Goal: Communication & Community: Answer question/provide support

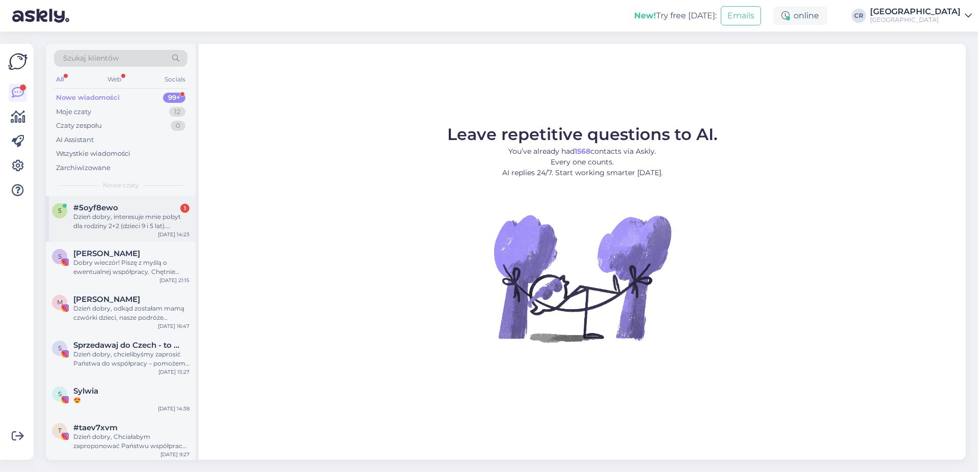
click at [117, 218] on div "Dzień dobry, interesuje mnie pobyt dla rodziny 2+2 (dzieci 9 i 5 lat). Śniadani…" at bounding box center [131, 222] width 116 height 18
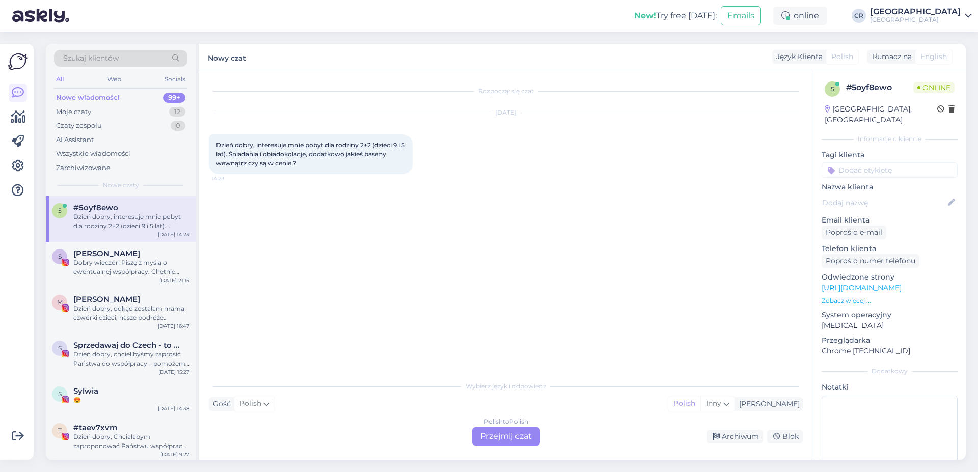
click at [481, 439] on div "Polish to Polish Przejmij czat" at bounding box center [506, 437] width 68 height 18
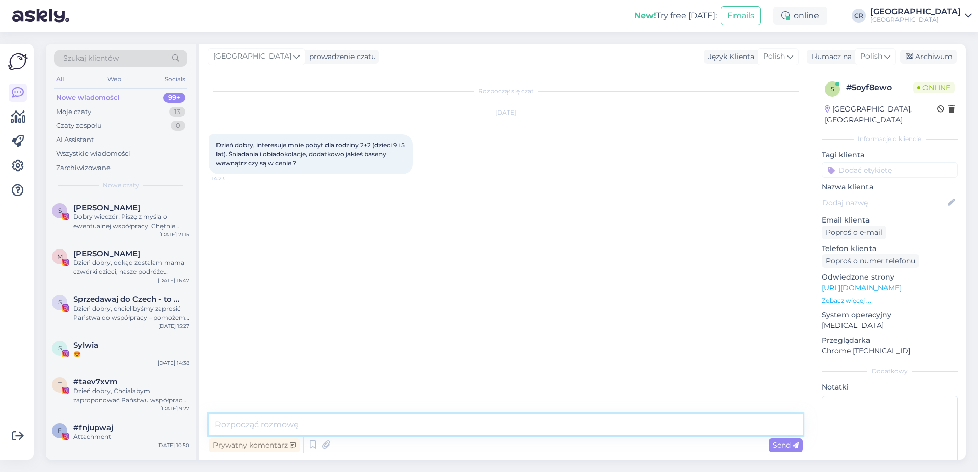
click at [322, 429] on textarea at bounding box center [506, 424] width 594 height 21
click at [311, 416] on textarea at bounding box center [506, 424] width 594 height 21
type textarea "d"
click at [295, 424] on textarea "Dzień dobry. W jaki, terminie?" at bounding box center [506, 424] width 594 height 21
type textarea "Dzień dobry. W jakim terminie?"
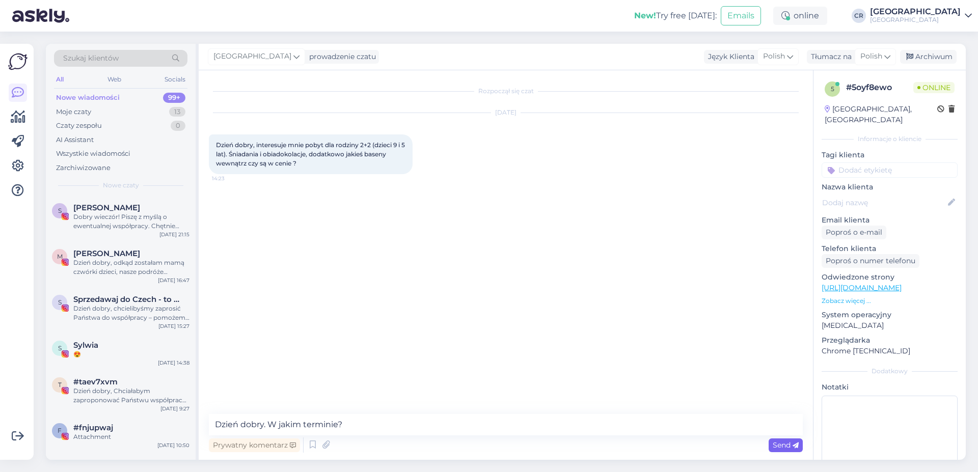
click at [780, 440] on div "Send" at bounding box center [786, 446] width 34 height 14
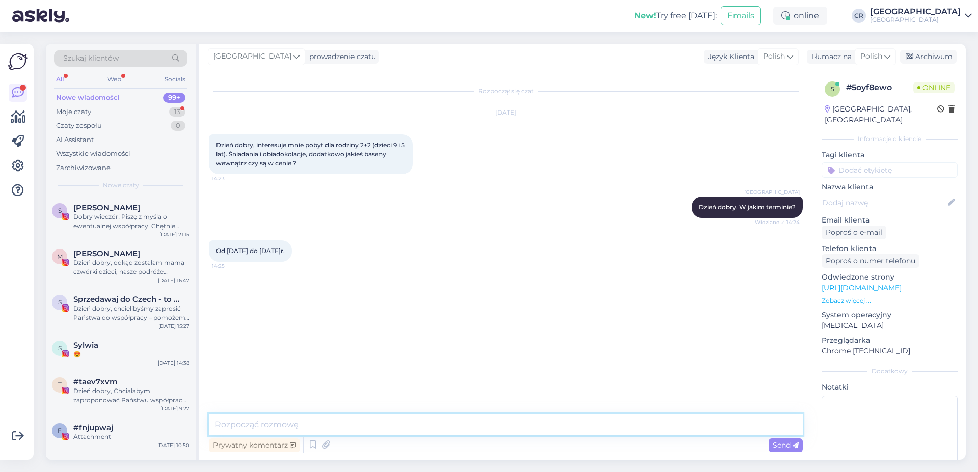
click at [271, 424] on textarea at bounding box center [506, 424] width 594 height 21
paste textarea "2 576 zł"
click at [540, 420] on textarea "Mogę zaproponować pokój Standard w budynku [GEOGRAPHIC_DATA], koszt pobytu wyno…" at bounding box center [506, 424] width 594 height 21
click at [578, 420] on textarea "Mogę zaproponować pokój Standard w budynku [GEOGRAPHIC_DATA], koszt pobytu wyno…" at bounding box center [506, 424] width 594 height 21
paste textarea "3 276 zł"
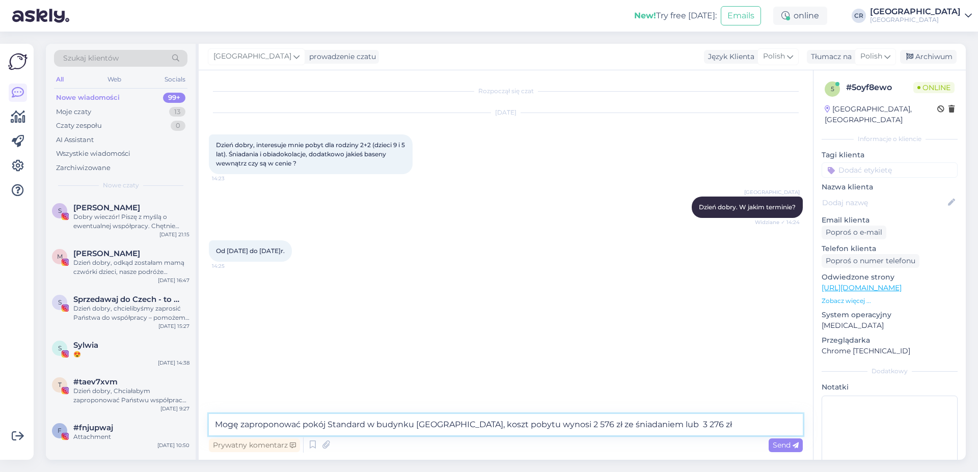
click at [652, 419] on textarea "Mogę zaproponować pokój Standard w budynku [GEOGRAPHIC_DATA], koszt pobytu wyno…" at bounding box center [506, 424] width 594 height 21
click at [650, 421] on textarea "Mogę zaproponować pokój Standard w budynku [GEOGRAPHIC_DATA], koszt pobytu wyno…" at bounding box center [506, 424] width 594 height 21
click at [687, 426] on textarea "Mogę zaproponować pokój Standard w budynku [GEOGRAPHIC_DATA], koszt pobytu wyno…" at bounding box center [506, 424] width 594 height 21
click at [712, 421] on textarea "Mogę zaproponować pokój Standard w budynku [GEOGRAPHIC_DATA], koszt pobytu wyno…" at bounding box center [506, 424] width 594 height 21
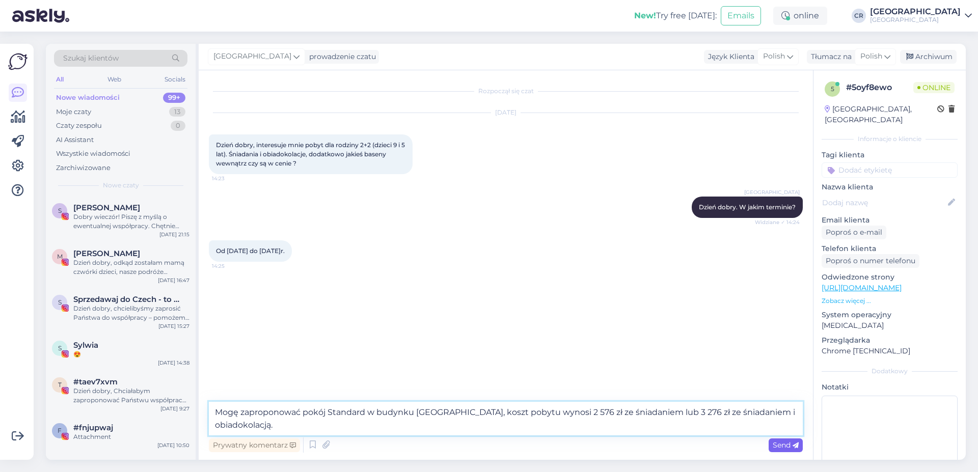
type textarea "Mogę zaproponować pokój Standard w budynku [GEOGRAPHIC_DATA], koszt pobytu wyno…"
click at [779, 444] on span "Send" at bounding box center [786, 445] width 26 height 9
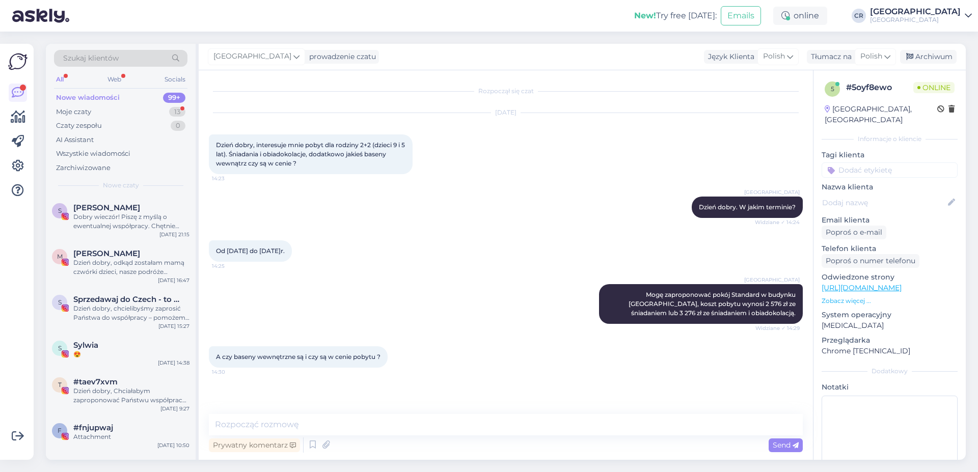
click at [301, 441] on div "Prywatny komentarz Send" at bounding box center [506, 445] width 594 height 19
click at [298, 432] on textarea at bounding box center [506, 424] width 594 height 21
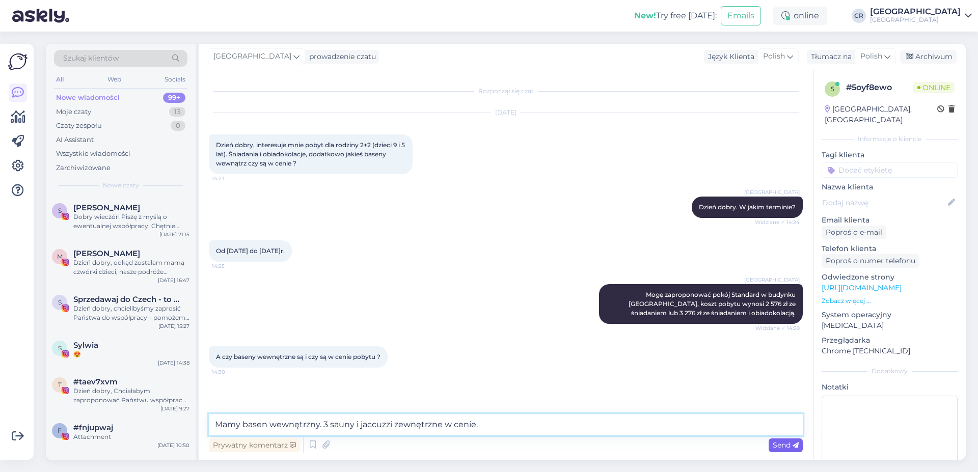
type textarea "Mamy basen wewnętrzny. 3 sauny i jaccuzzi zewnętrzne w cenie."
click at [785, 446] on span "Send" at bounding box center [786, 445] width 26 height 9
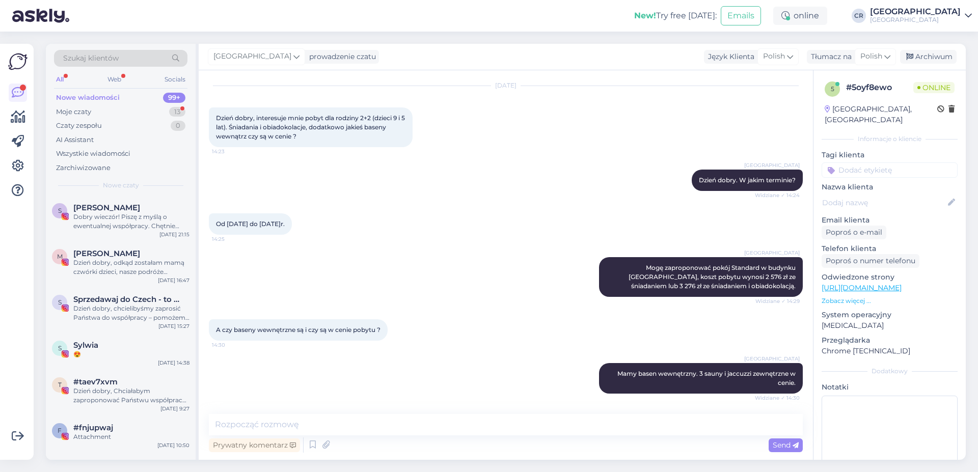
scroll to position [80, 0]
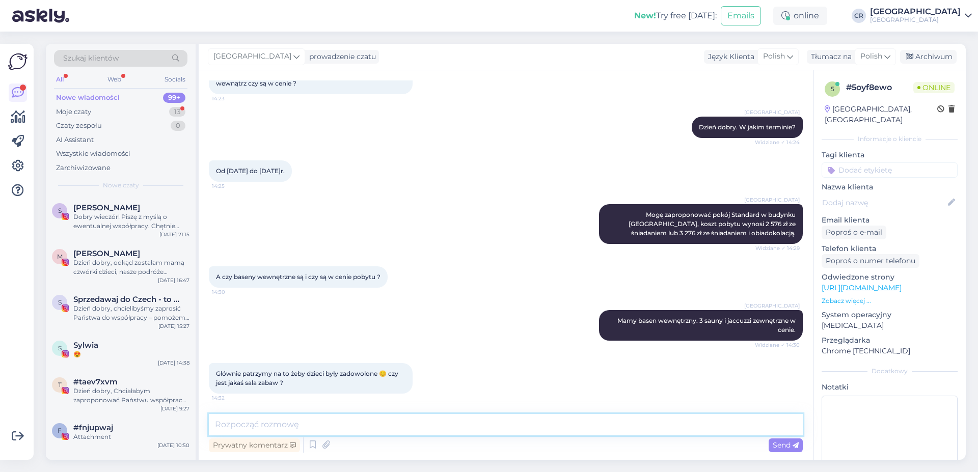
click at [316, 424] on textarea at bounding box center [506, 424] width 594 height 21
type textarea "Mamy salę zabaw dla dzieci w budynku."
click at [798, 444] on icon at bounding box center [796, 446] width 6 height 6
